Goal: Check status: Check status

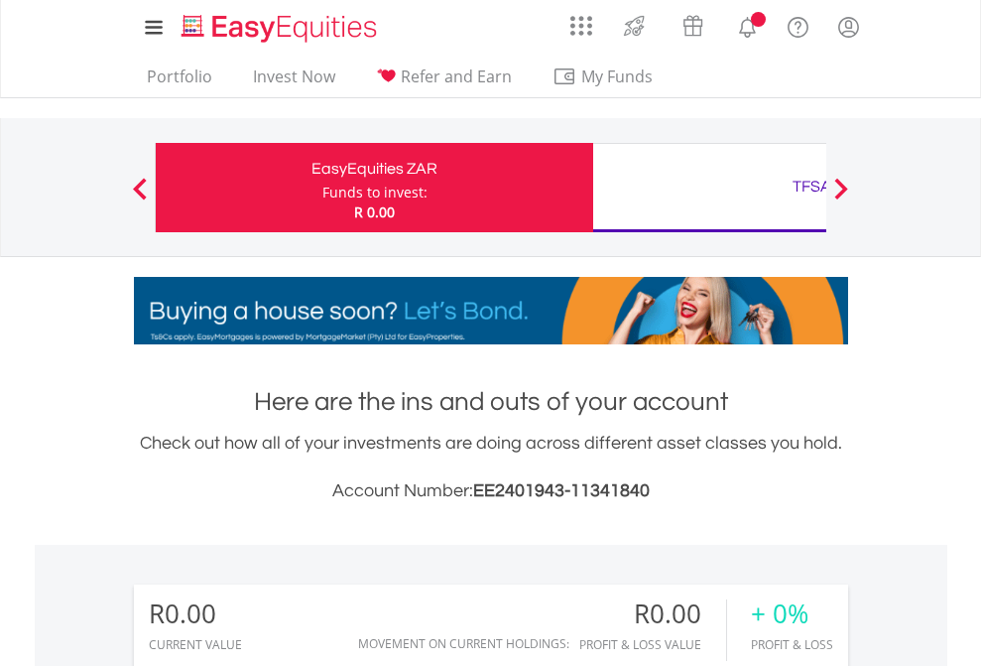
scroll to position [190, 311]
click at [322, 187] on div "Funds to invest:" at bounding box center [374, 193] width 105 height 20
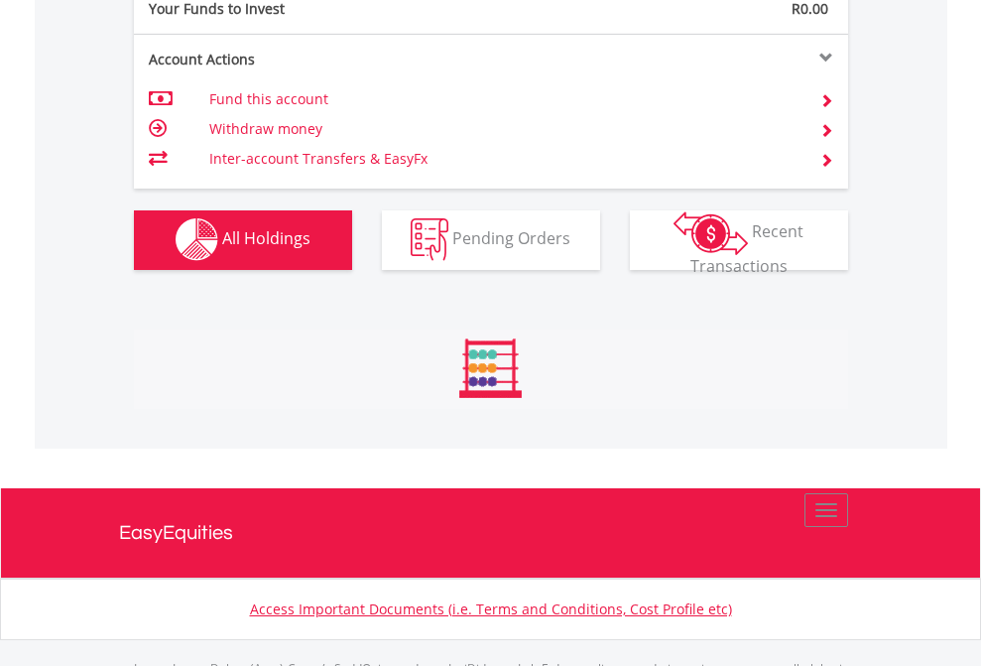
scroll to position [1964, 0]
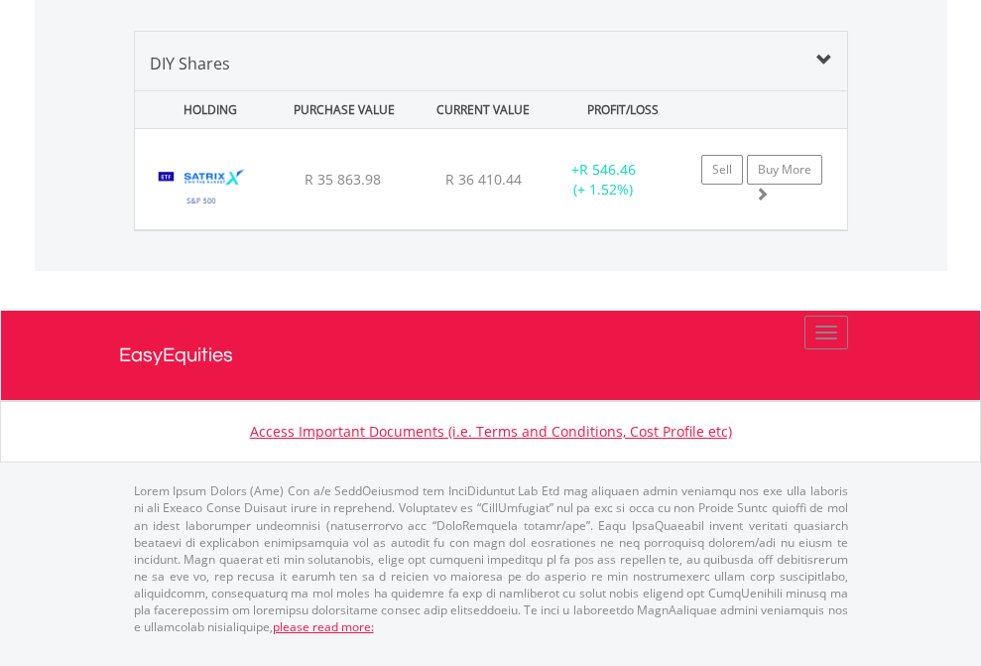
scroll to position [190, 311]
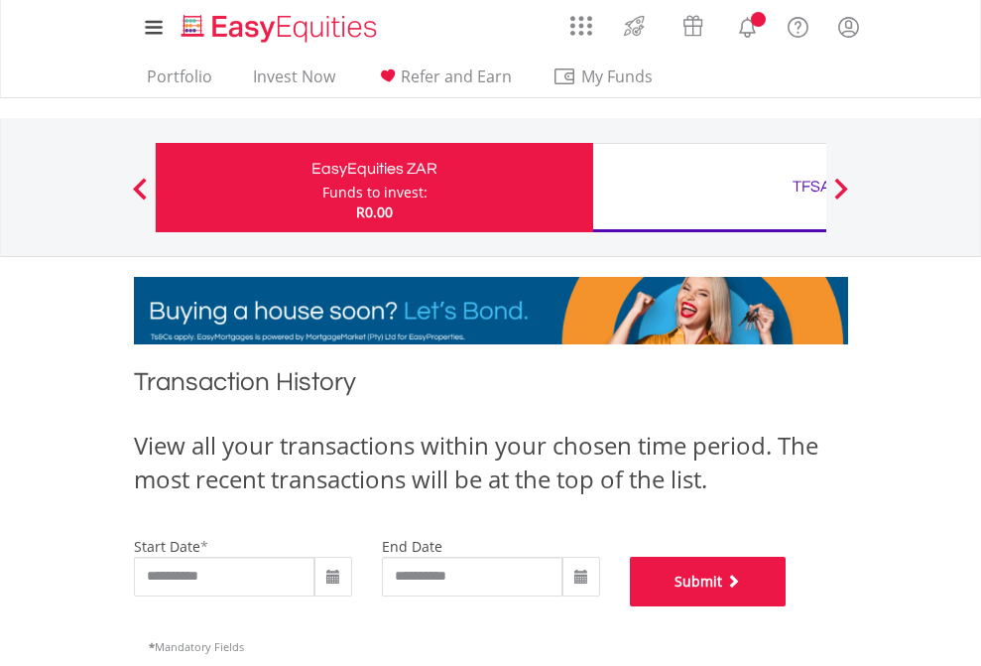
click at [787, 606] on button "Submit" at bounding box center [708, 581] width 157 height 50
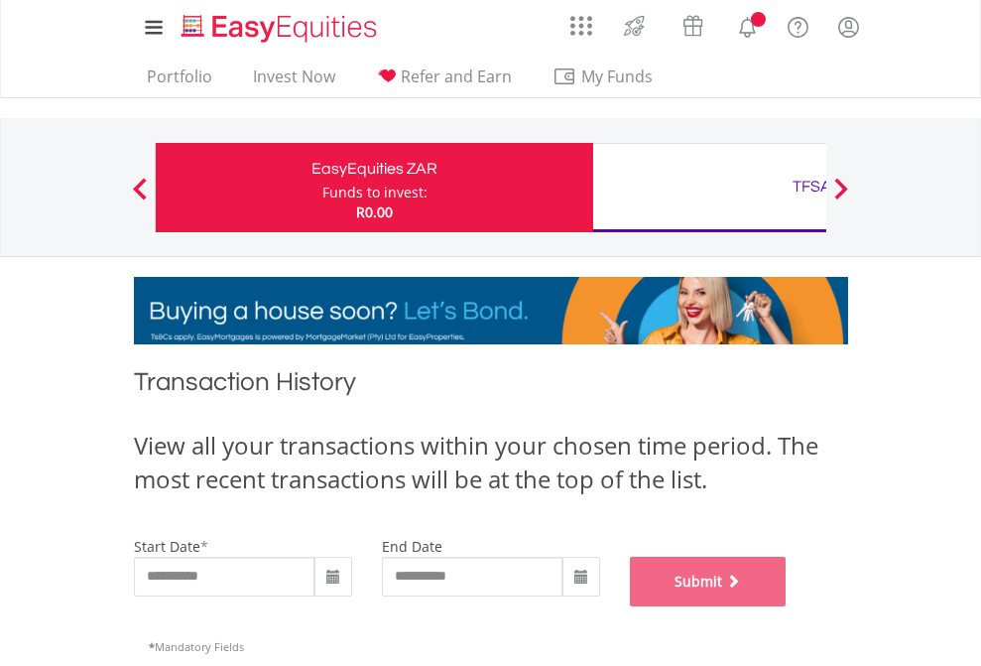
scroll to position [804, 0]
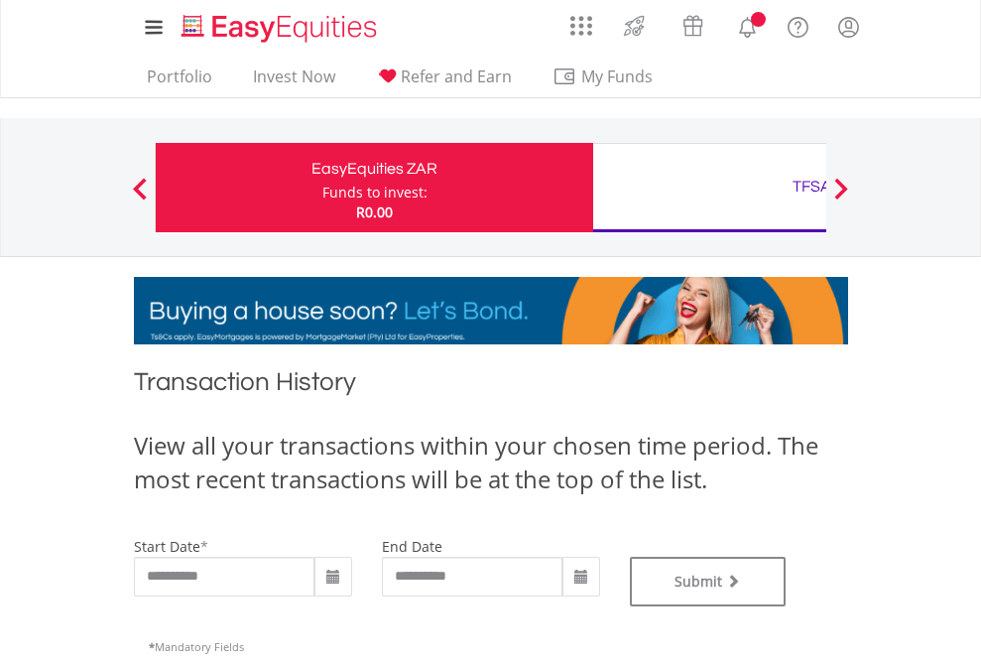
click at [709, 187] on div "TFSA" at bounding box center [812, 187] width 414 height 28
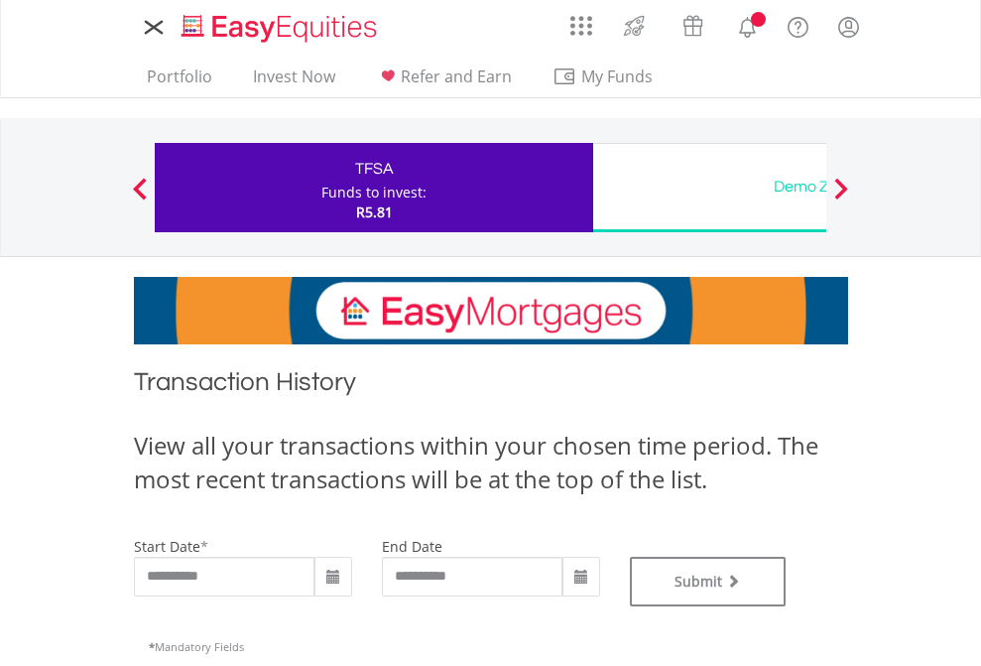
type input "**********"
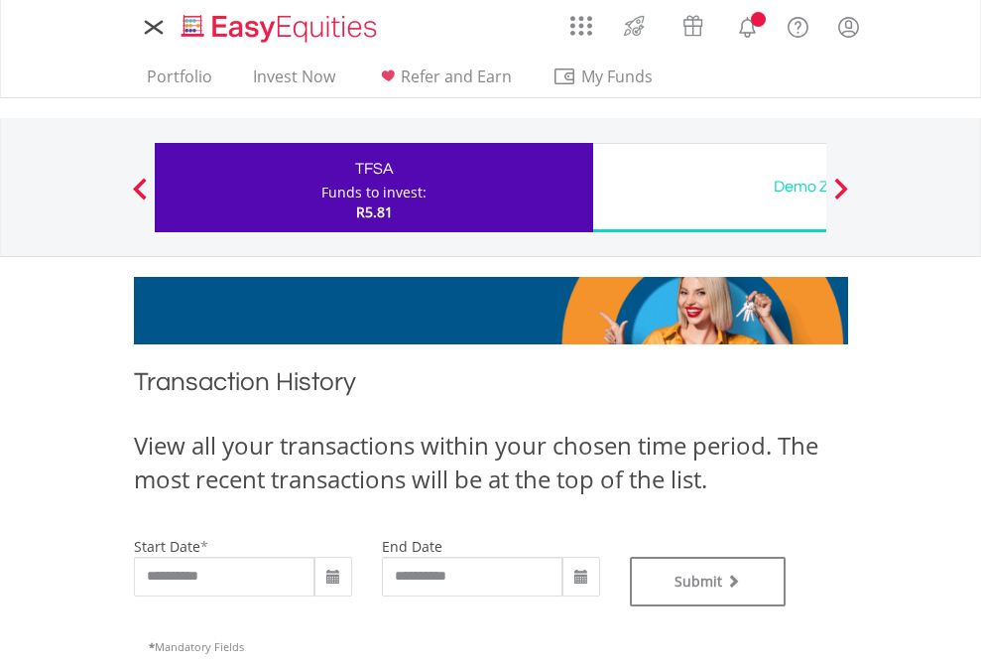
type input "**********"
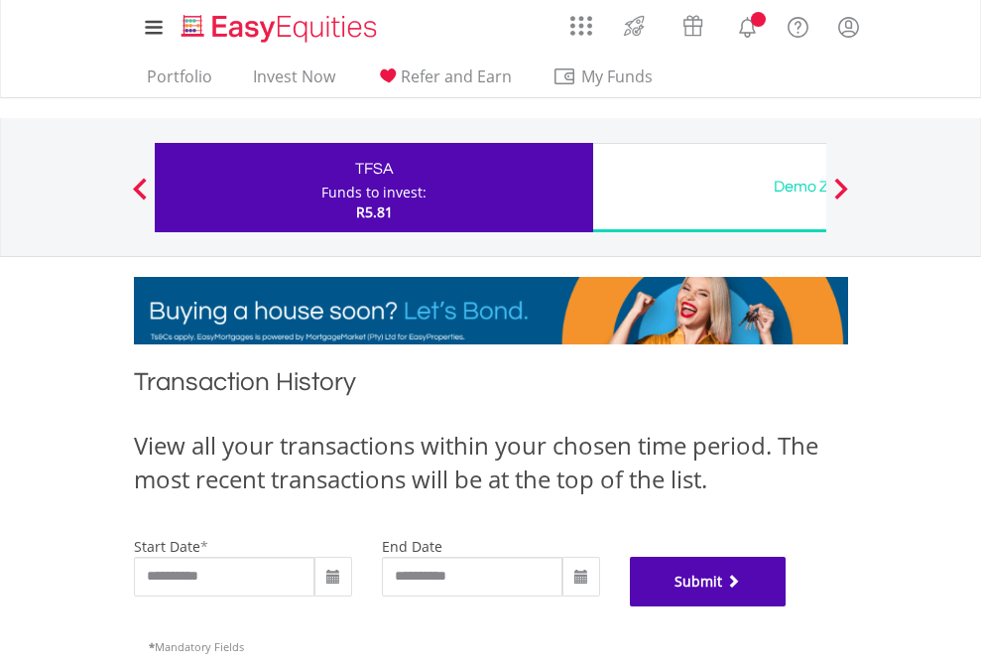
click at [787, 606] on button "Submit" at bounding box center [708, 581] width 157 height 50
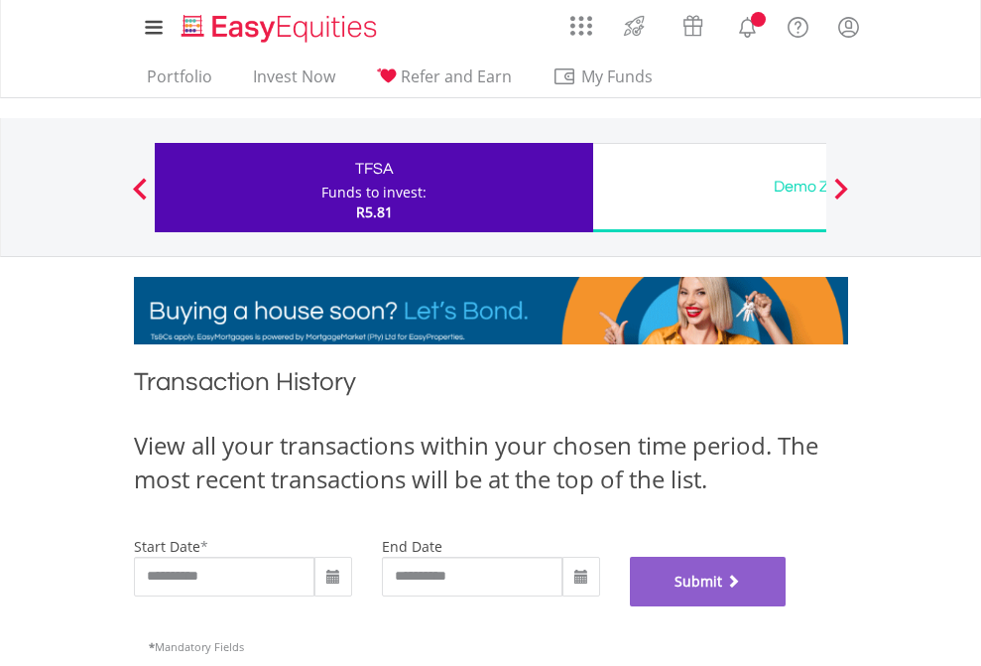
scroll to position [804, 0]
